Goal: Information Seeking & Learning: Learn about a topic

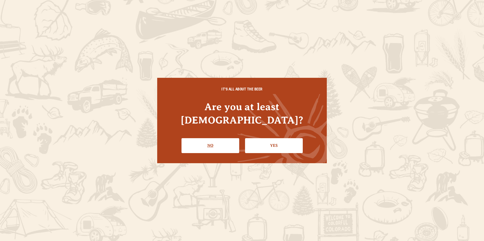
click at [216, 140] on link "No" at bounding box center [210, 145] width 58 height 15
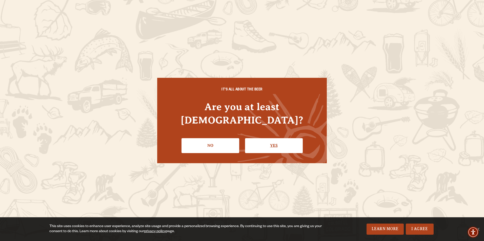
click at [275, 141] on link "Yes" at bounding box center [274, 145] width 58 height 15
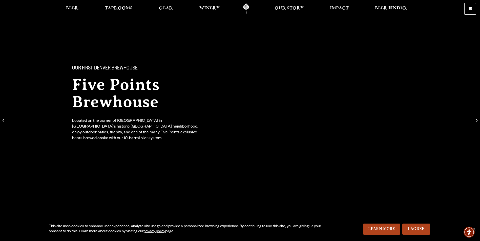
drag, startPoint x: 419, startPoint y: 228, endPoint x: 414, endPoint y: 220, distance: 9.8
click at [419, 228] on link "I Agree" at bounding box center [416, 229] width 28 height 11
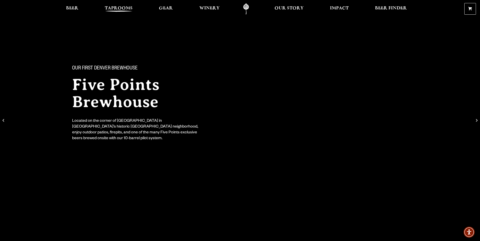
click at [119, 6] on span "Taprooms" at bounding box center [119, 8] width 28 height 4
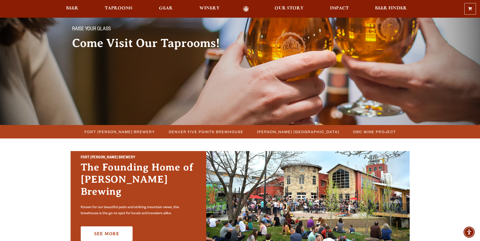
scroll to position [51, 0]
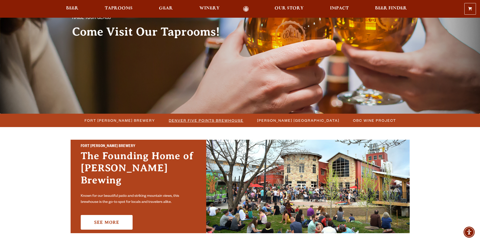
click at [189, 122] on span "Denver Five Points Brewhouse" at bounding box center [206, 120] width 75 height 7
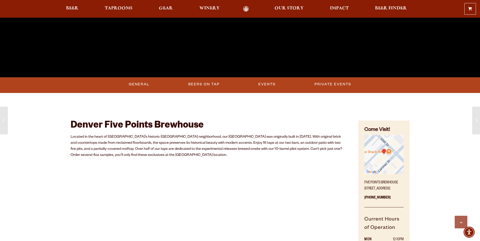
scroll to position [202, 0]
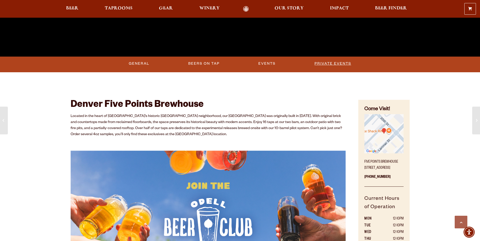
click at [326, 61] on link "Private Events" at bounding box center [332, 64] width 41 height 12
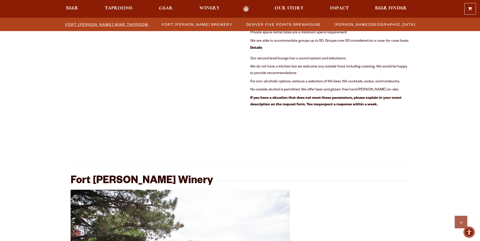
scroll to position [641, 0]
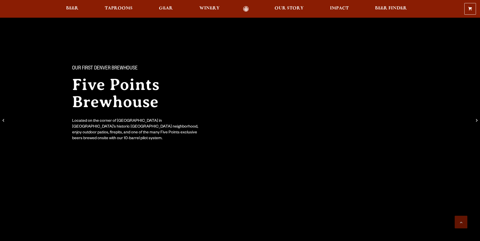
scroll to position [202, 0]
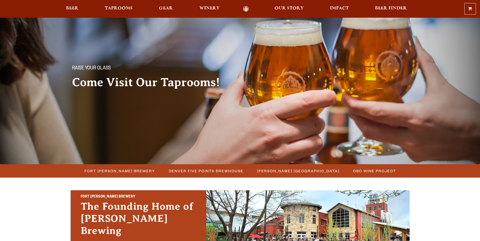
scroll to position [51, 0]
